Goal: Book appointment/travel/reservation

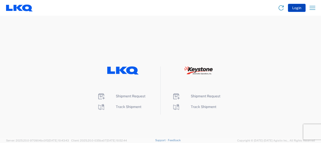
click at [296, 8] on button "Login" at bounding box center [297, 8] width 18 height 8
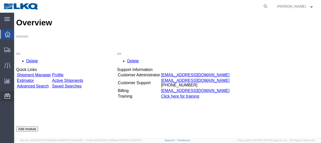
click at [0, 0] on span "Location Appointment" at bounding box center [0, 0] width 0 height 0
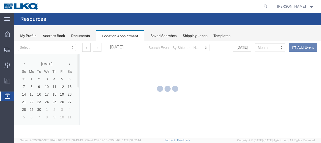
select select "28712"
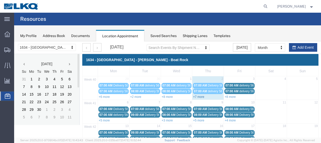
click at [194, 95] on link "+7 more" at bounding box center [198, 97] width 11 height 4
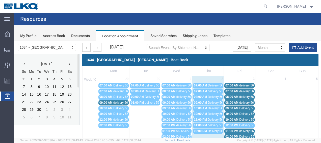
scroll to position [25, 0]
